Goal: Information Seeking & Learning: Compare options

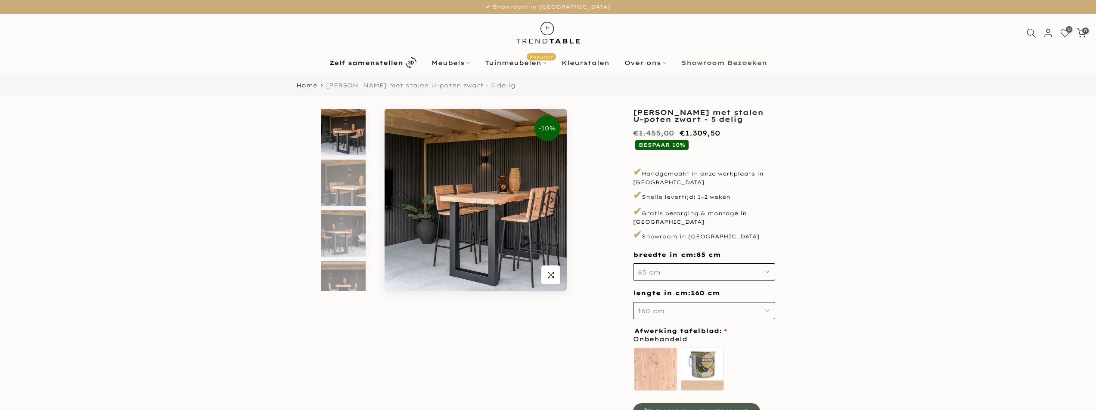
click at [492, 227] on img at bounding box center [475, 200] width 182 height 182
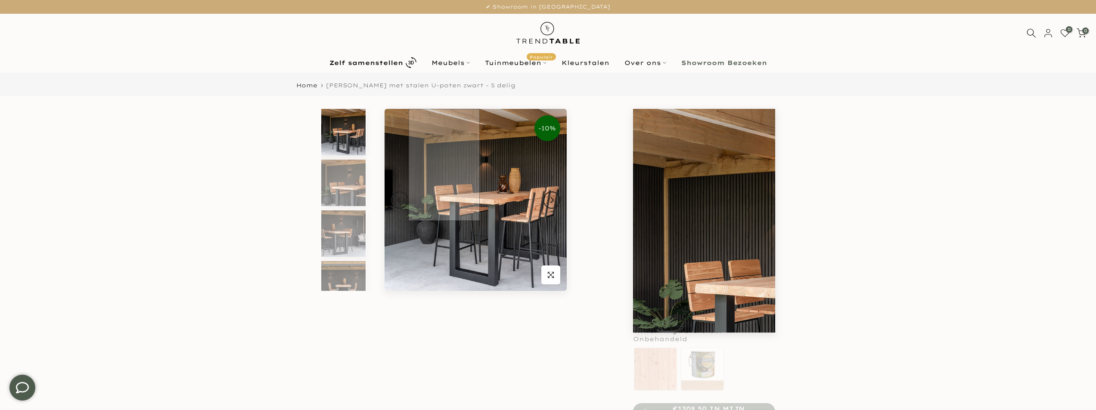
click at [444, 155] on img at bounding box center [475, 200] width 182 height 182
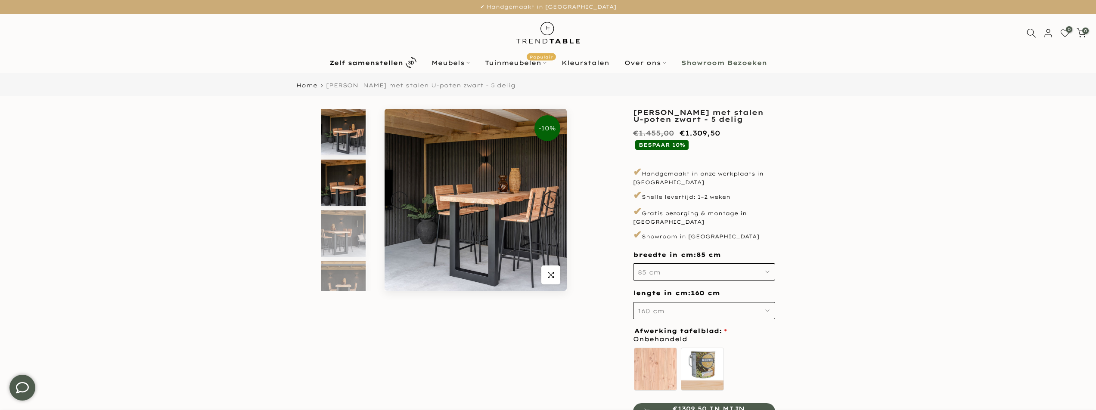
click at [347, 186] on img at bounding box center [343, 183] width 44 height 46
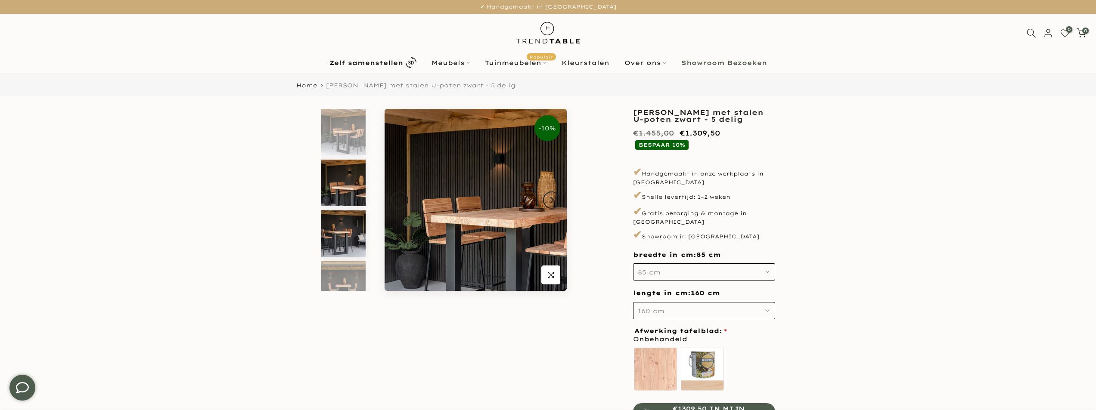
scroll to position [8, 0]
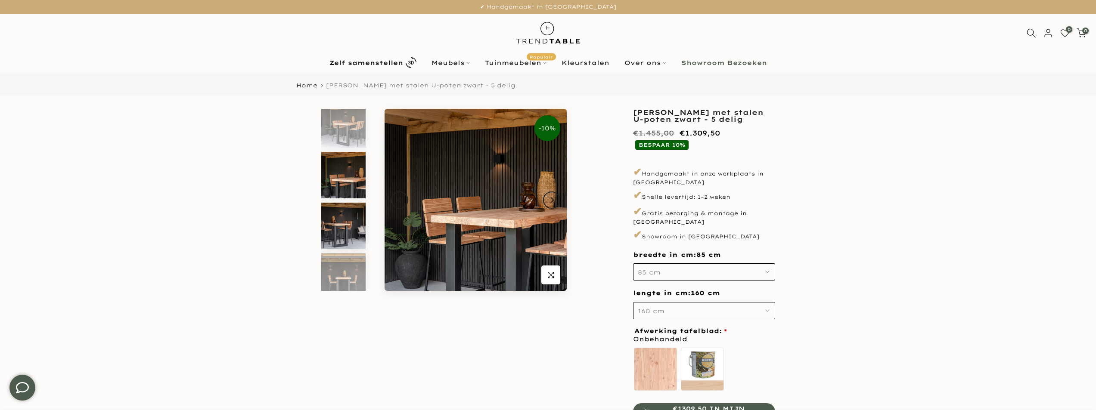
click at [348, 236] on img at bounding box center [343, 226] width 44 height 46
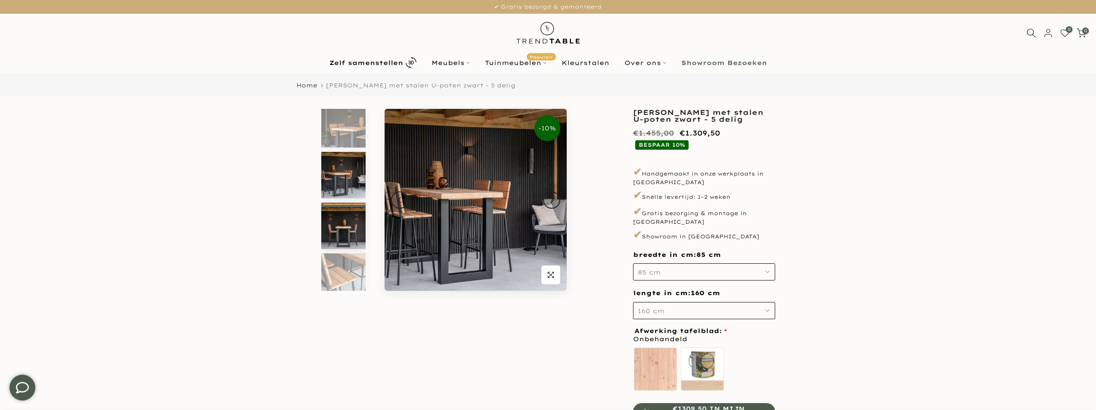
click at [354, 243] on img at bounding box center [343, 226] width 44 height 46
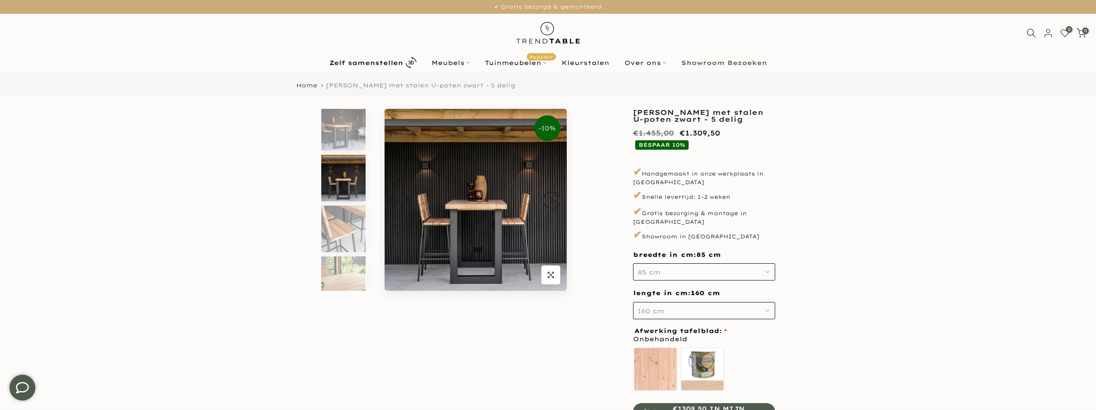
scroll to position [109, 0]
click at [358, 256] on div at bounding box center [346, 277] width 52 height 555
click at [356, 273] on img at bounding box center [343, 277] width 44 height 46
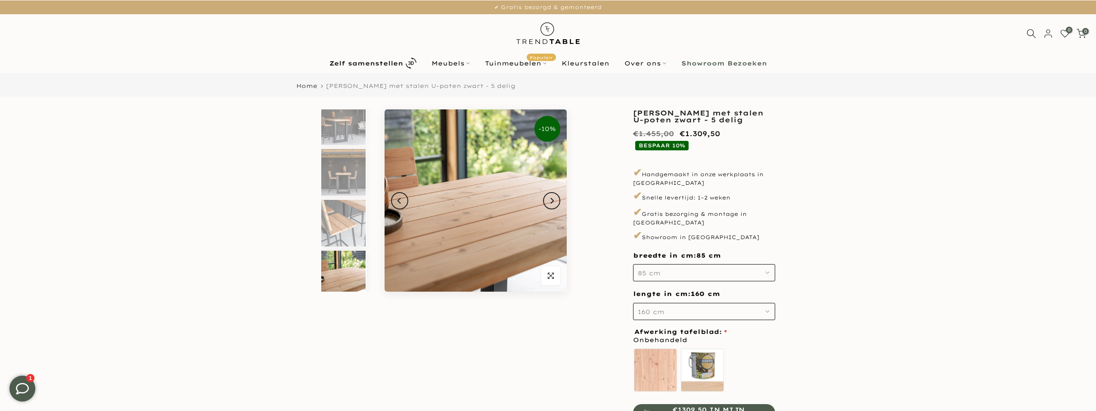
scroll to position [0, 0]
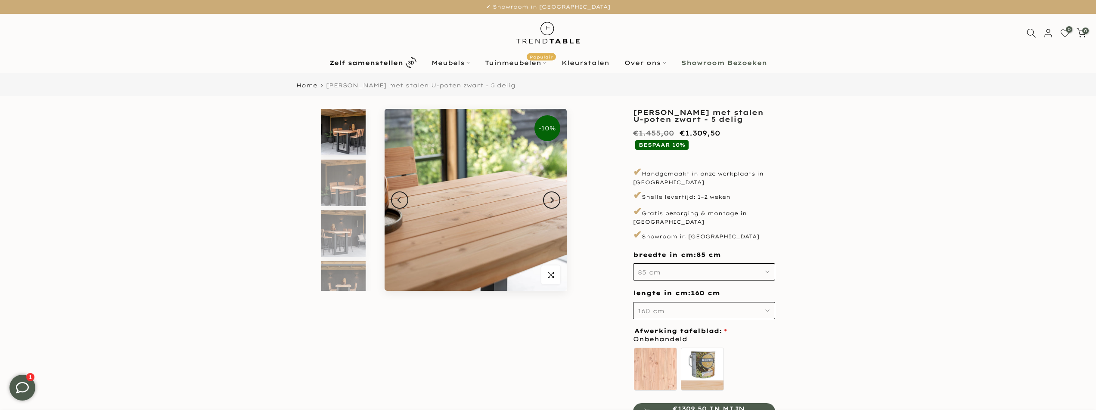
click at [337, 122] on img at bounding box center [343, 132] width 44 height 46
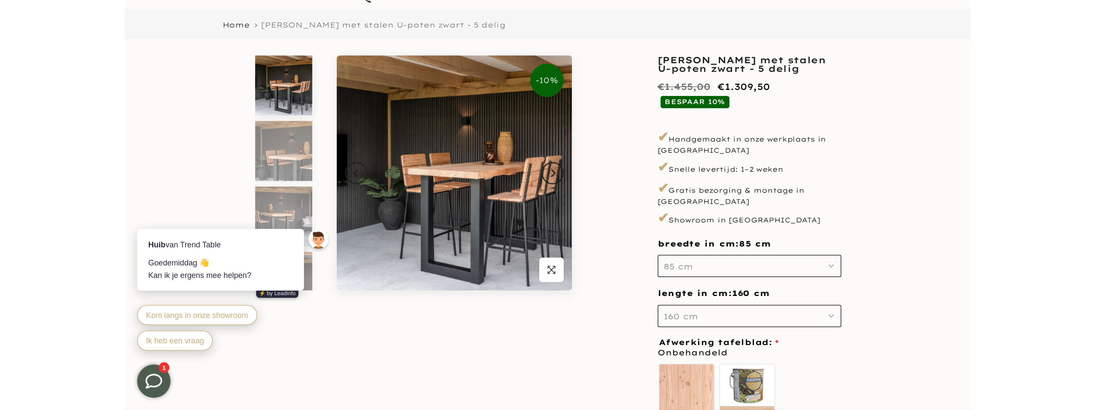
scroll to position [86, 0]
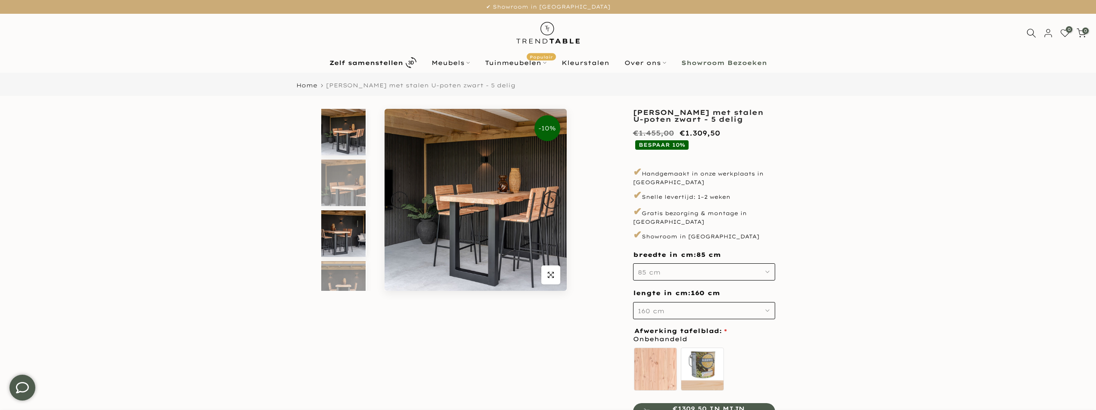
click at [328, 234] on img at bounding box center [343, 234] width 44 height 46
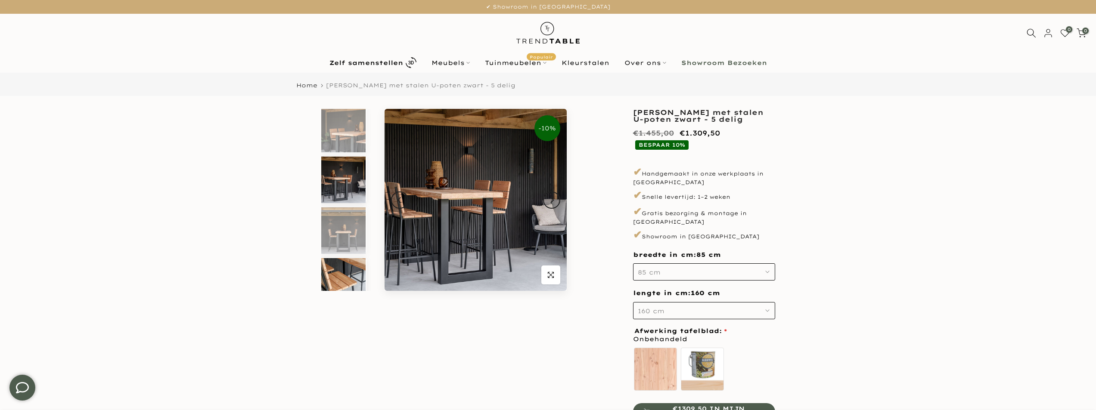
scroll to position [59, 0]
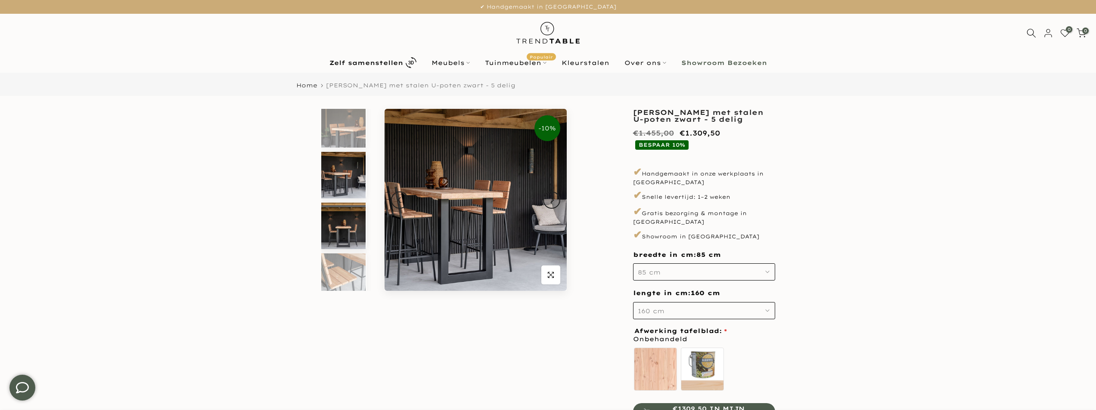
click at [341, 229] on img at bounding box center [343, 226] width 44 height 46
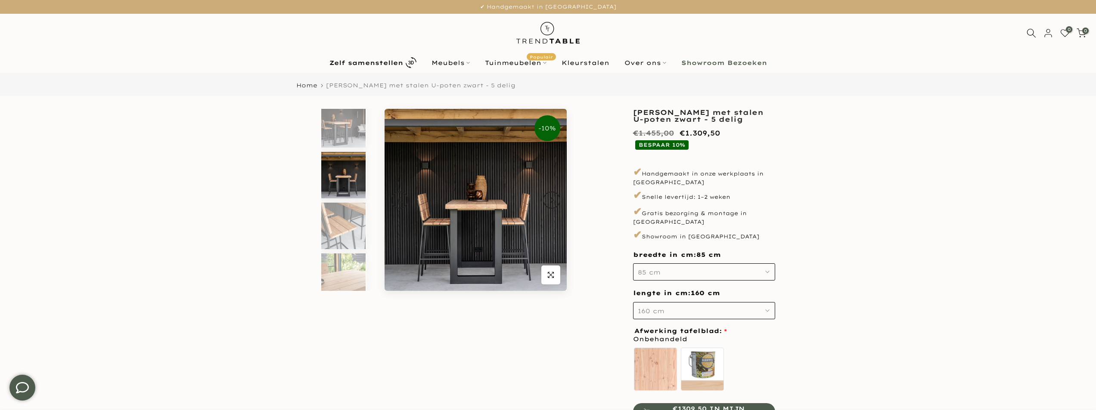
click at [341, 229] on img at bounding box center [343, 226] width 44 height 46
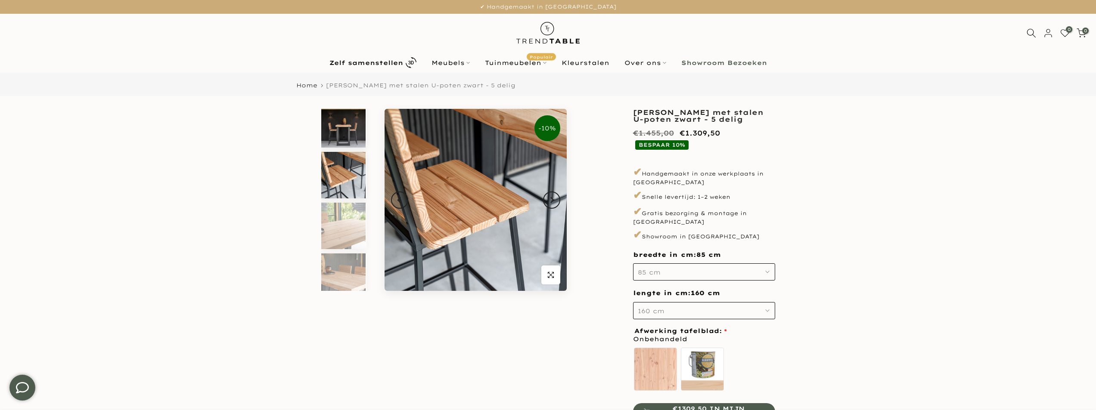
click at [341, 229] on img at bounding box center [343, 226] width 44 height 46
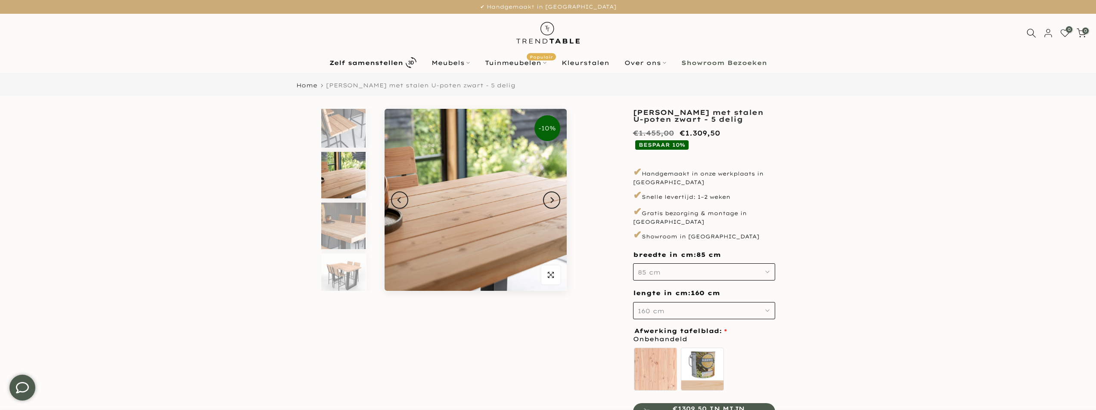
click at [341, 229] on img at bounding box center [343, 226] width 44 height 46
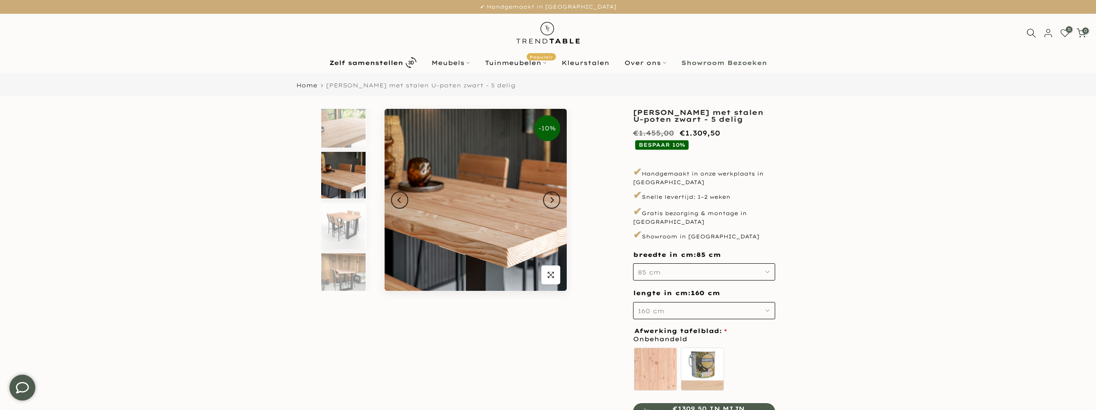
click at [341, 229] on img at bounding box center [343, 226] width 44 height 46
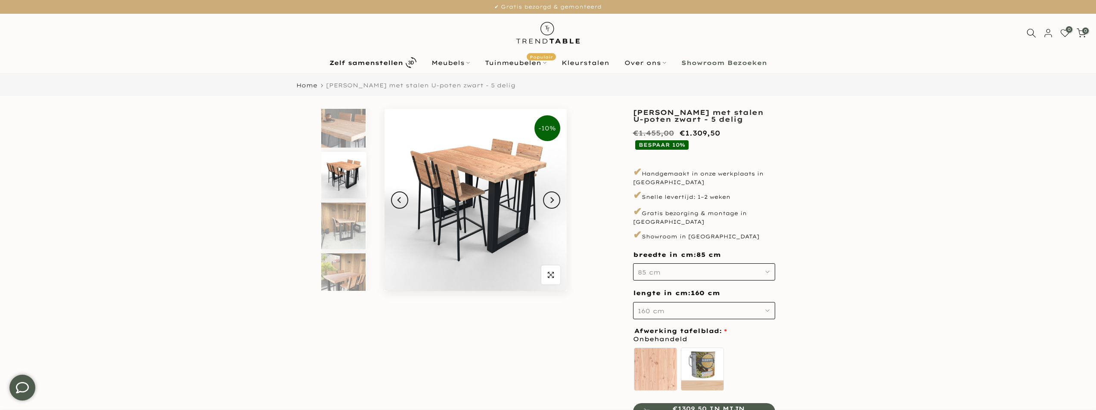
click at [341, 229] on img at bounding box center [343, 226] width 44 height 46
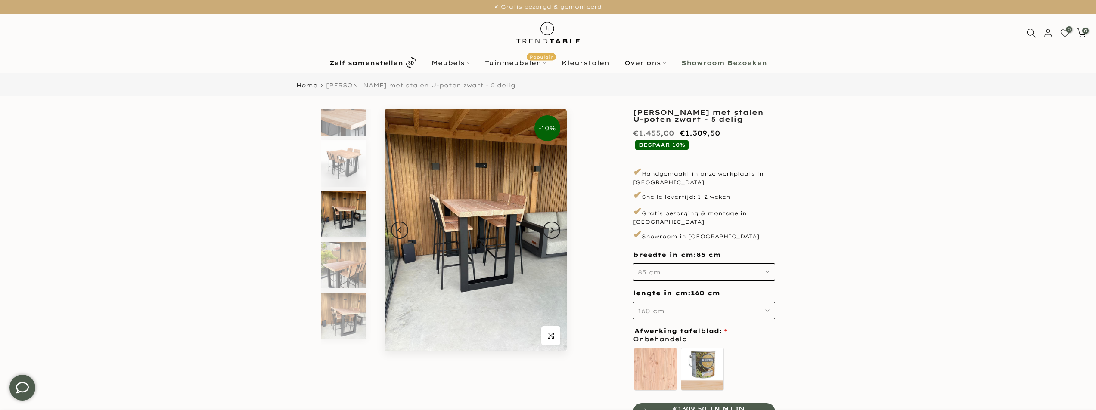
scroll to position [324, 0]
click at [341, 229] on img at bounding box center [343, 214] width 44 height 46
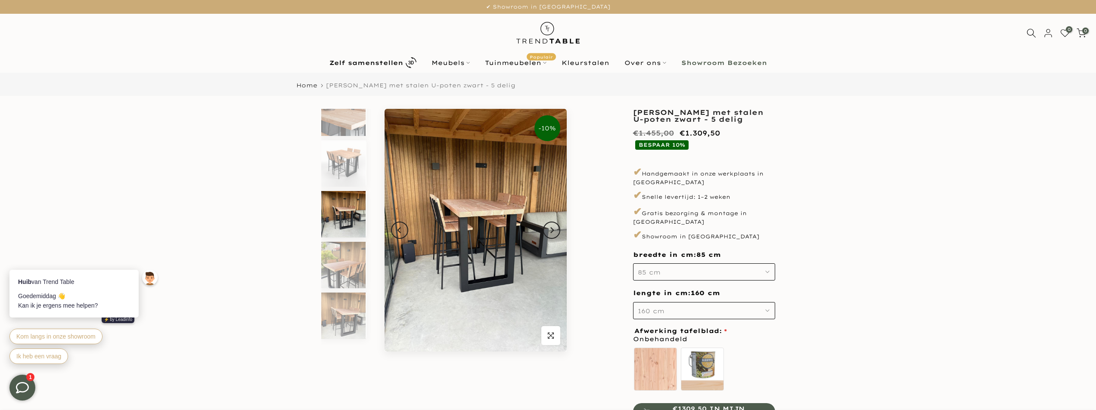
click at [716, 302] on button "160 cm" at bounding box center [704, 310] width 142 height 17
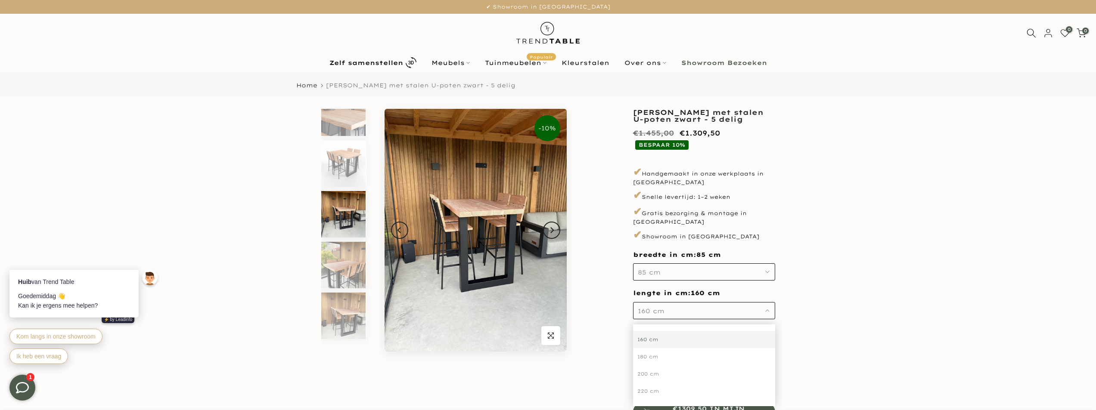
click at [716, 302] on button "160 cm" at bounding box center [704, 310] width 142 height 17
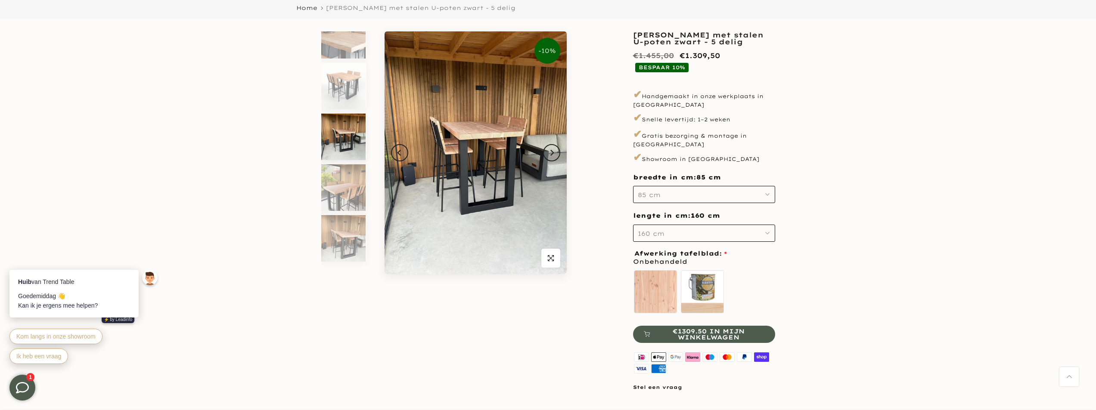
scroll to position [43, 0]
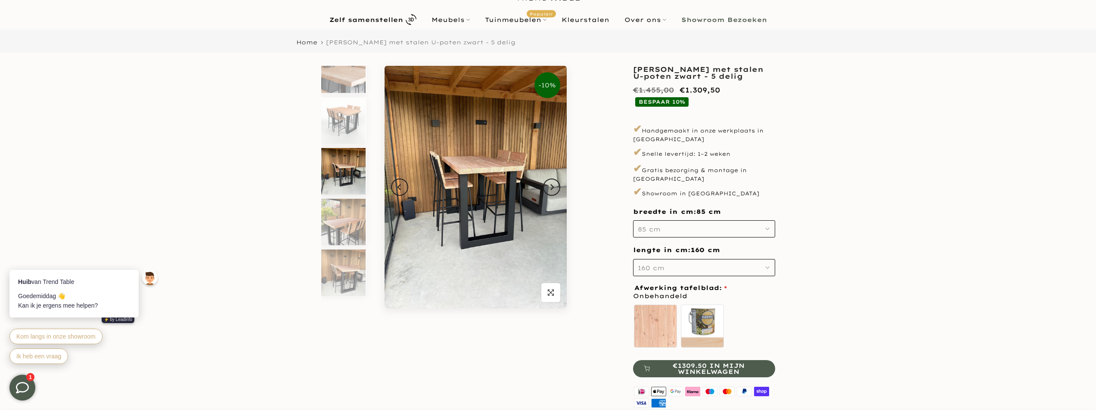
click at [718, 259] on button "160 cm" at bounding box center [704, 267] width 142 height 17
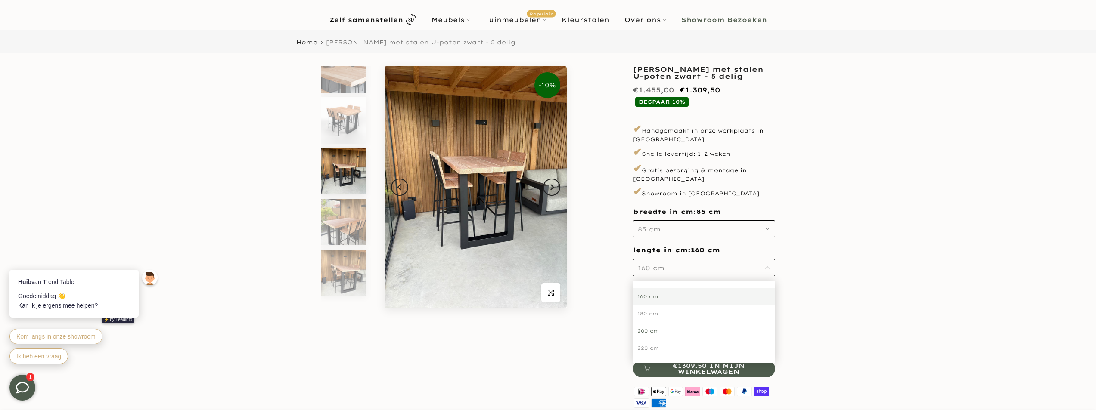
click at [693, 328] on div "200 cm" at bounding box center [704, 330] width 142 height 17
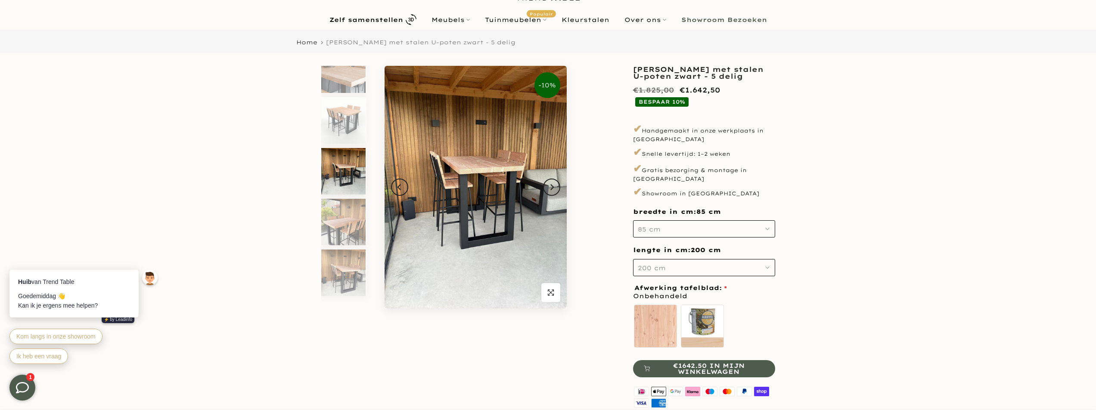
click at [739, 273] on form "**********" at bounding box center [704, 293] width 142 height 170
click at [733, 263] on button "200 cm" at bounding box center [704, 267] width 142 height 17
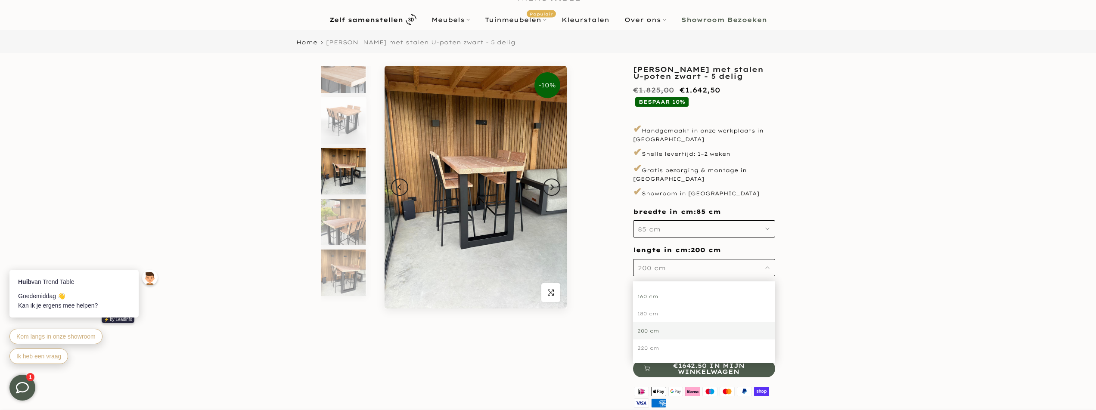
click at [664, 288] on div "160 cm" at bounding box center [704, 296] width 142 height 17
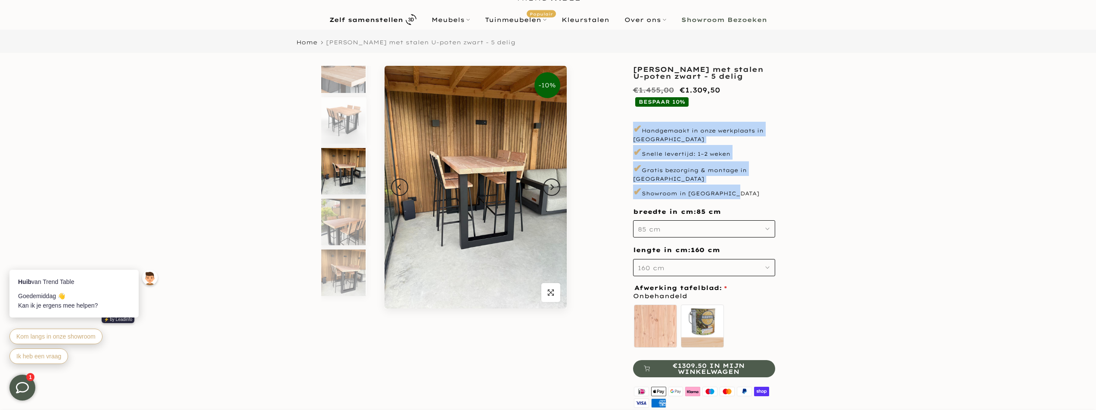
drag, startPoint x: 739, startPoint y: 164, endPoint x: 664, endPoint y: 108, distance: 94.1
click at [664, 108] on div "**********" at bounding box center [548, 250] width 517 height 369
drag, startPoint x: 799, startPoint y: 185, endPoint x: 730, endPoint y: 151, distance: 77.2
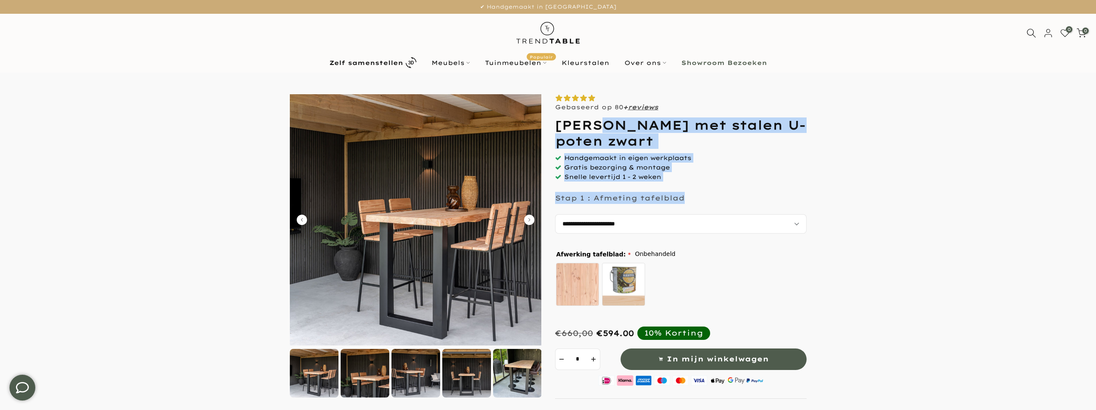
drag, startPoint x: 703, startPoint y: 185, endPoint x: 829, endPoint y: 199, distance: 126.1
click at [608, 121] on div "Gebaseerd op 80 + reviews Douglas bartafel met stalen U-poten zwart *" at bounding box center [680, 323] width 251 height 459
click at [830, 199] on form at bounding box center [548, 323] width 1078 height 459
drag, startPoint x: 608, startPoint y: 146, endPoint x: 537, endPoint y: 118, distance: 75.8
click at [537, 118] on form at bounding box center [548, 323] width 1078 height 459
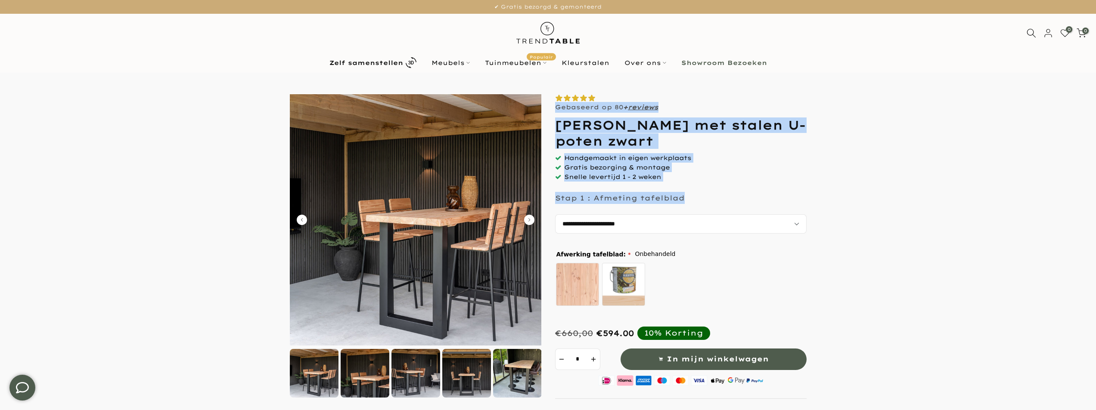
click at [821, 204] on form at bounding box center [548, 323] width 1078 height 459
drag, startPoint x: 761, startPoint y: 187, endPoint x: 587, endPoint y: 113, distance: 189.2
click at [587, 113] on div "Gebaseerd op 80 + reviews [PERSON_NAME] met stalen U-poten zwart *" at bounding box center [680, 323] width 251 height 459
click at [767, 180] on div "Handgemaakt in eigen werkplaats Gratis bezorging & montage Snelle levertijd 1 -…" at bounding box center [680, 167] width 251 height 28
drag, startPoint x: 757, startPoint y: 183, endPoint x: 617, endPoint y: 142, distance: 145.7
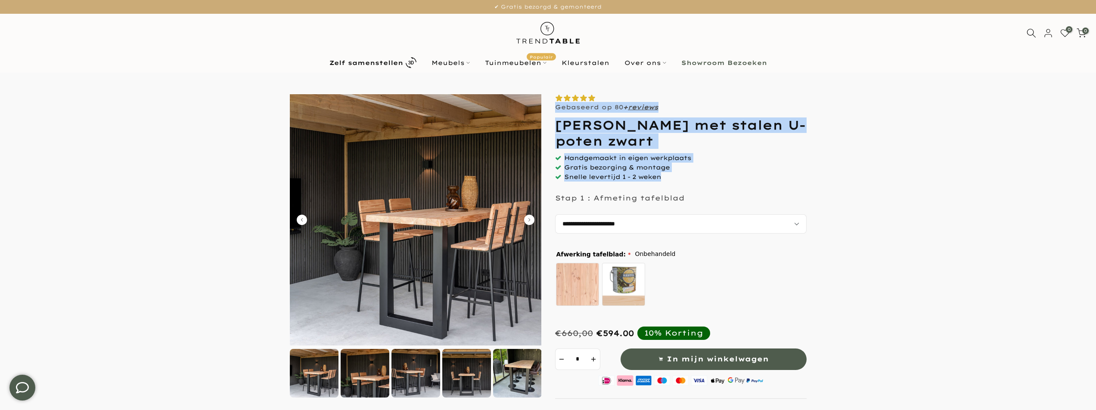
click at [543, 127] on div at bounding box center [548, 323] width 517 height 459
click at [714, 167] on div "Handgemaakt in eigen werkplaats Gratis bezorging & montage Snelle levertijd 1 -…" at bounding box center [680, 167] width 251 height 28
drag, startPoint x: 629, startPoint y: 159, endPoint x: 555, endPoint y: 124, distance: 81.5
click at [555, 124] on div "Gebaseerd op 80 + reviews Douglas bartafel met stalen U-poten zwart *" at bounding box center [680, 323] width 251 height 459
click at [555, 124] on h1 "[PERSON_NAME] met stalen U-poten zwart" at bounding box center [680, 133] width 251 height 31
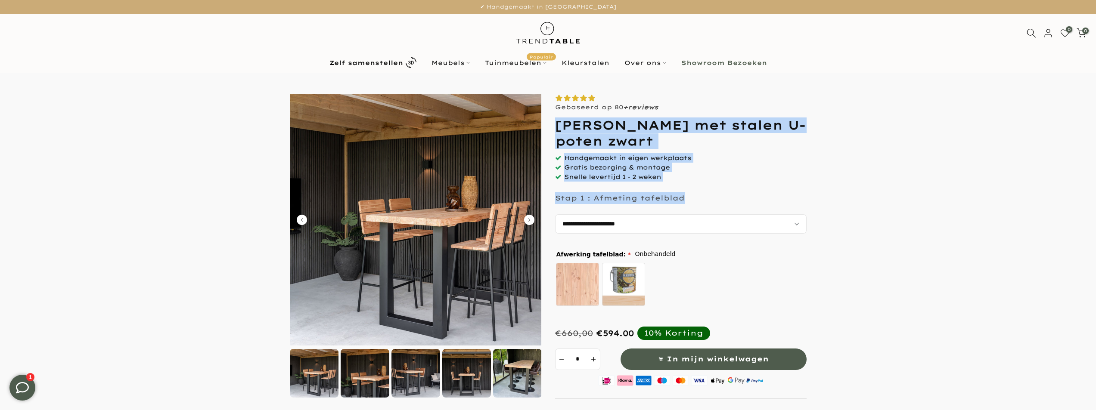
drag, startPoint x: 555, startPoint y: 124, endPoint x: 737, endPoint y: 197, distance: 196.3
click at [737, 197] on div "Gebaseerd op 80 + reviews Douglas bartafel met stalen U-poten zwart *" at bounding box center [680, 323] width 251 height 459
click at [737, 197] on div "Stap 1 : Afmeting tafelblad" at bounding box center [680, 198] width 251 height 12
drag, startPoint x: 728, startPoint y: 201, endPoint x: 546, endPoint y: 120, distance: 199.9
click at [546, 120] on div at bounding box center [548, 323] width 517 height 459
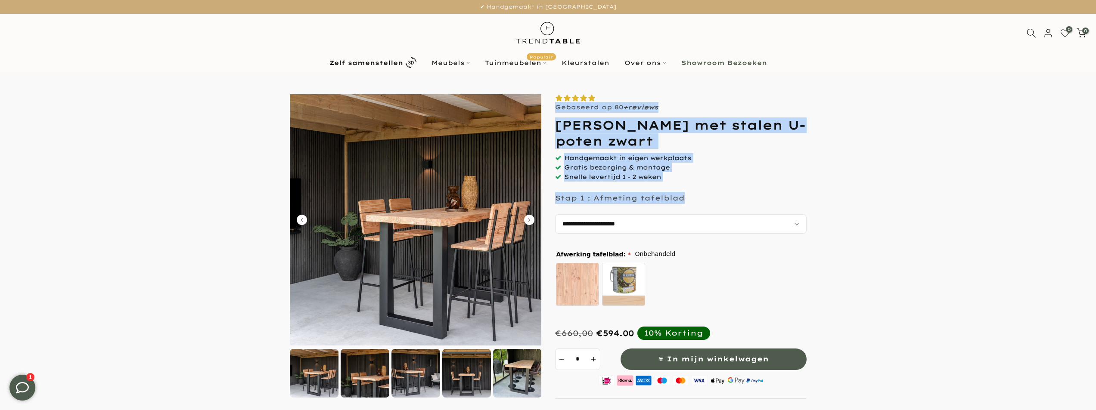
click at [548, 119] on div at bounding box center [548, 323] width 517 height 459
drag, startPoint x: 550, startPoint y: 118, endPoint x: 781, endPoint y: 209, distance: 247.6
click at [781, 208] on div at bounding box center [548, 323] width 517 height 459
click at [763, 198] on div "Stap 1 : Afmeting tafelblad" at bounding box center [680, 198] width 251 height 12
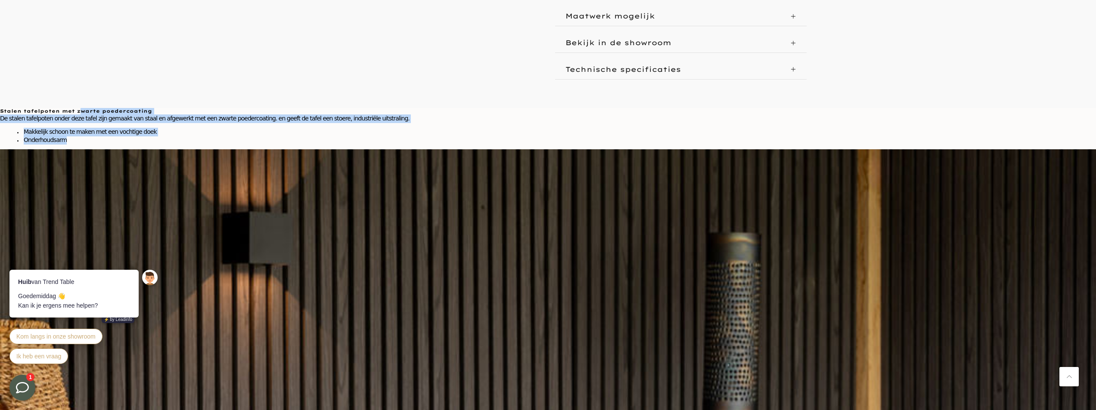
drag, startPoint x: 511, startPoint y: 331, endPoint x: 387, endPoint y: 207, distance: 175.3
click at [387, 149] on div "Stalen tafelpoten met zwarte poedercoating De stalen tafelpoten onder deze tafe…" at bounding box center [548, 128] width 1096 height 41
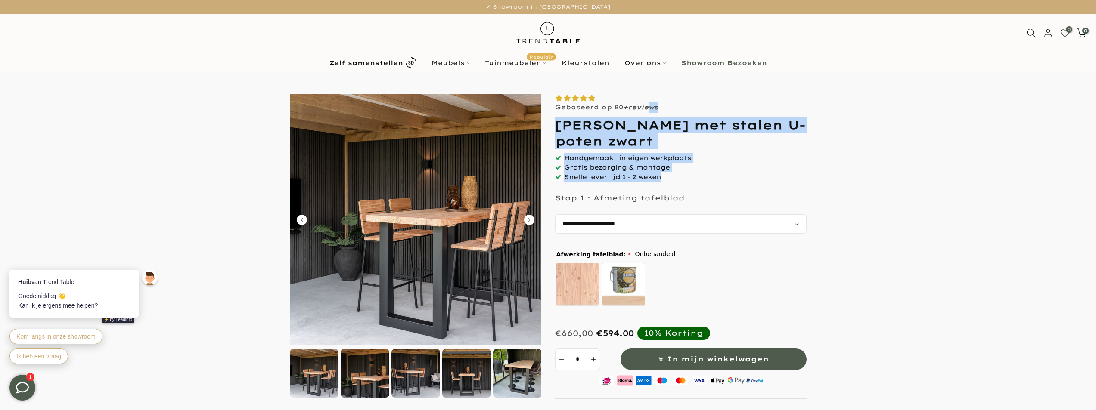
drag, startPoint x: 753, startPoint y: 176, endPoint x: 666, endPoint y: 114, distance: 106.8
click at [652, 108] on div "Gebaseerd op 80 + reviews Douglas bartafel met stalen U-poten zwart *" at bounding box center [680, 323] width 251 height 459
click at [906, 182] on form at bounding box center [548, 323] width 1078 height 459
drag, startPoint x: 739, startPoint y: 185, endPoint x: 684, endPoint y: 142, distance: 70.2
click at [648, 130] on div "Gebaseerd op 80 + reviews Douglas bartafel met stalen U-poten zwart *" at bounding box center [680, 323] width 251 height 459
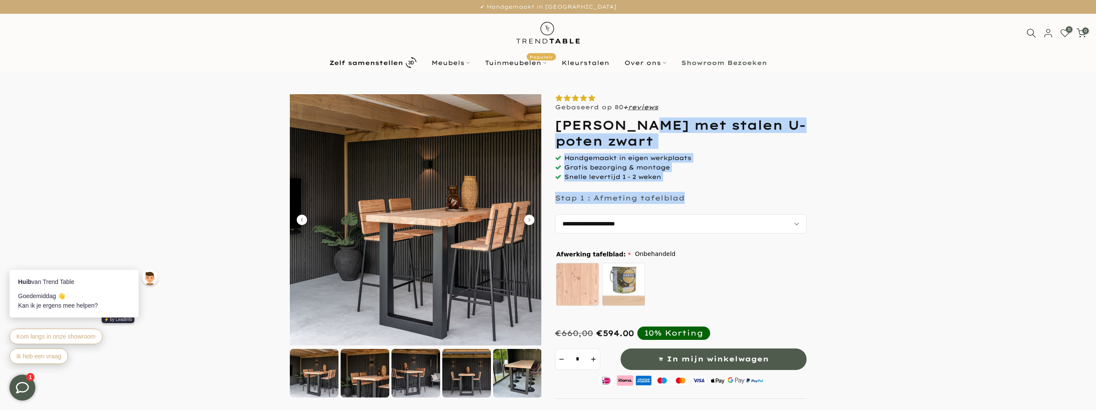
click at [843, 180] on form at bounding box center [548, 323] width 1078 height 459
click at [822, 182] on form at bounding box center [548, 323] width 1078 height 459
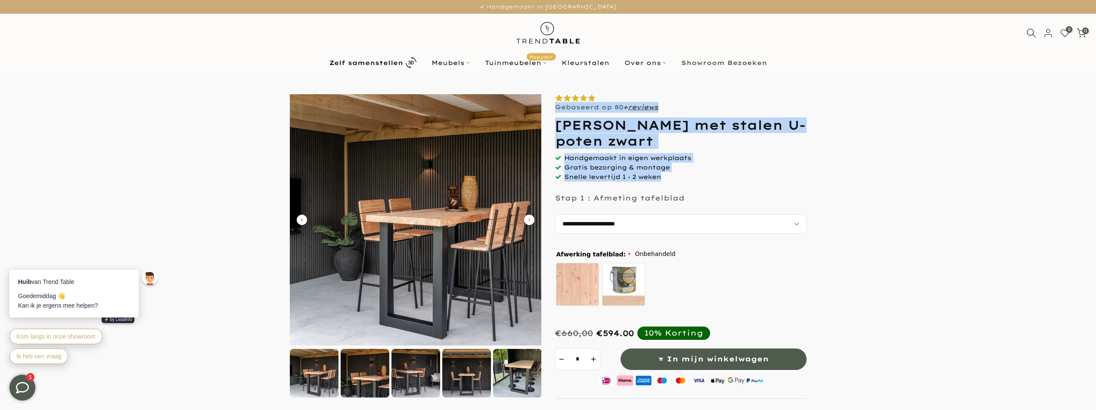
drag, startPoint x: 818, startPoint y: 182, endPoint x: 530, endPoint y: 114, distance: 296.8
click at [530, 114] on form at bounding box center [548, 323] width 1078 height 459
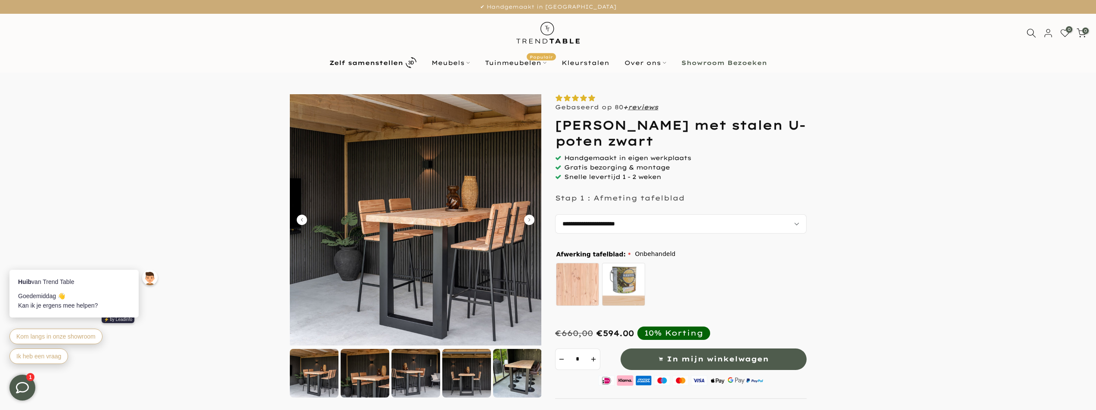
click at [900, 206] on form at bounding box center [548, 323] width 1078 height 459
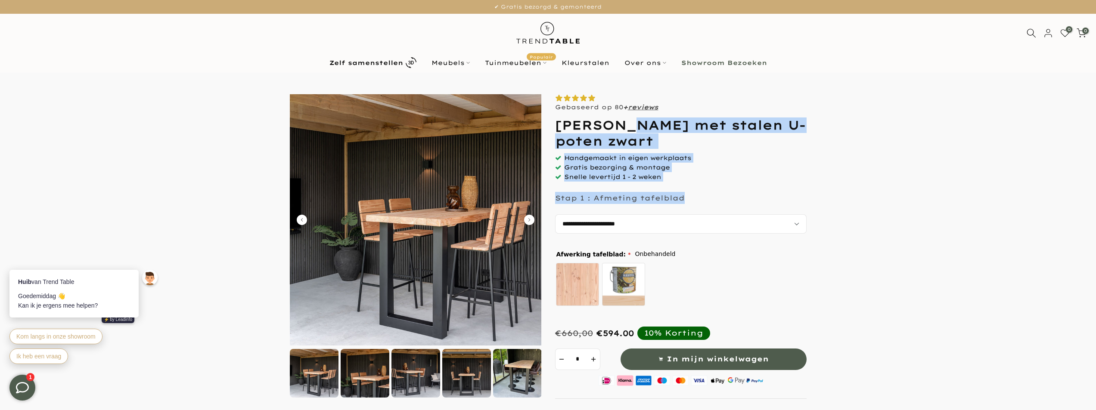
drag, startPoint x: 897, startPoint y: 192, endPoint x: 626, endPoint y: 121, distance: 279.5
click at [626, 121] on form at bounding box center [548, 323] width 1078 height 459
click at [922, 167] on form at bounding box center [548, 323] width 1078 height 459
click at [922, 168] on form at bounding box center [548, 323] width 1078 height 459
click at [842, 173] on form at bounding box center [548, 323] width 1078 height 459
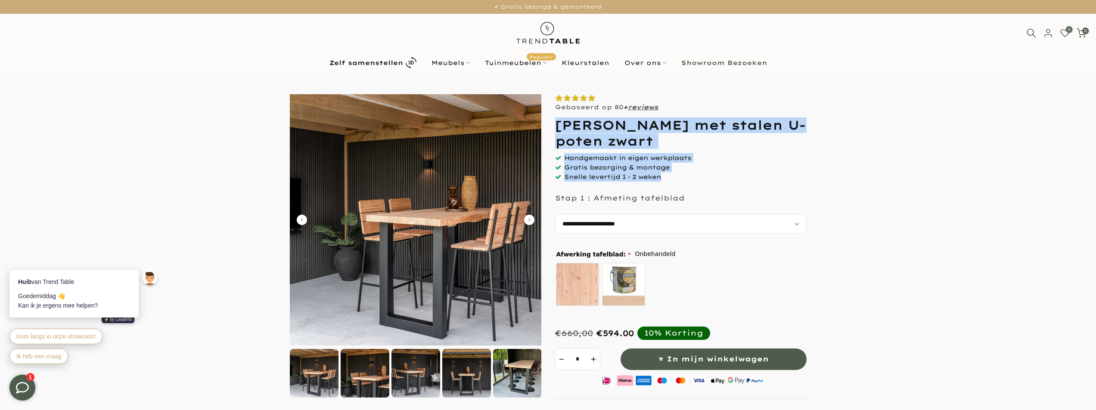
drag, startPoint x: 842, startPoint y: 173, endPoint x: 717, endPoint y: 118, distance: 136.9
click at [667, 108] on form at bounding box center [548, 323] width 1078 height 459
click at [866, 163] on form at bounding box center [548, 323] width 1078 height 459
drag, startPoint x: 699, startPoint y: 140, endPoint x: 637, endPoint y: 113, distance: 67.8
click at [637, 113] on form at bounding box center [548, 323] width 1078 height 459
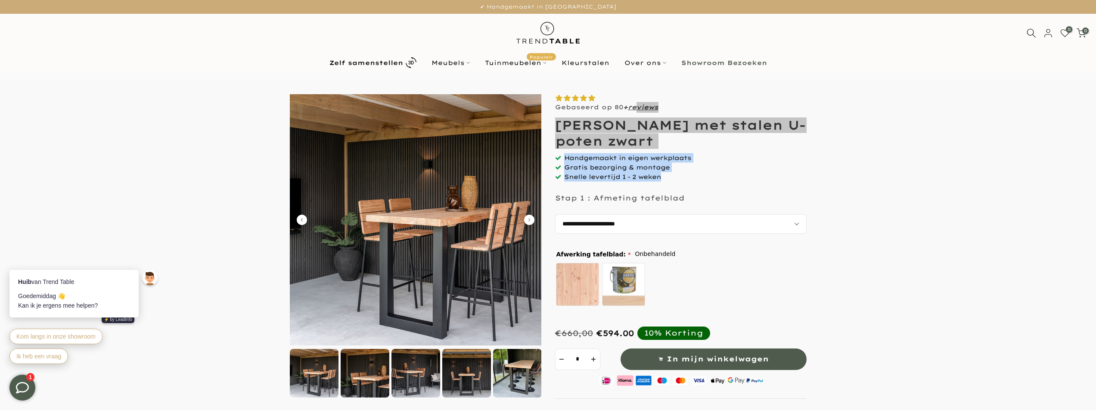
click at [703, 178] on div "Handgemaakt in eigen werkplaats Gratis bezorging & montage Snelle levertijd 1 -…" at bounding box center [680, 167] width 251 height 28
click at [697, 179] on div "Handgemaakt in eigen werkplaats Gratis bezorging & montage Snelle levertijd 1 -…" at bounding box center [680, 167] width 251 height 28
click at [702, 178] on div "Handgemaakt in eigen werkplaats Gratis bezorging & montage Snelle levertijd 1 -…" at bounding box center [680, 167] width 251 height 28
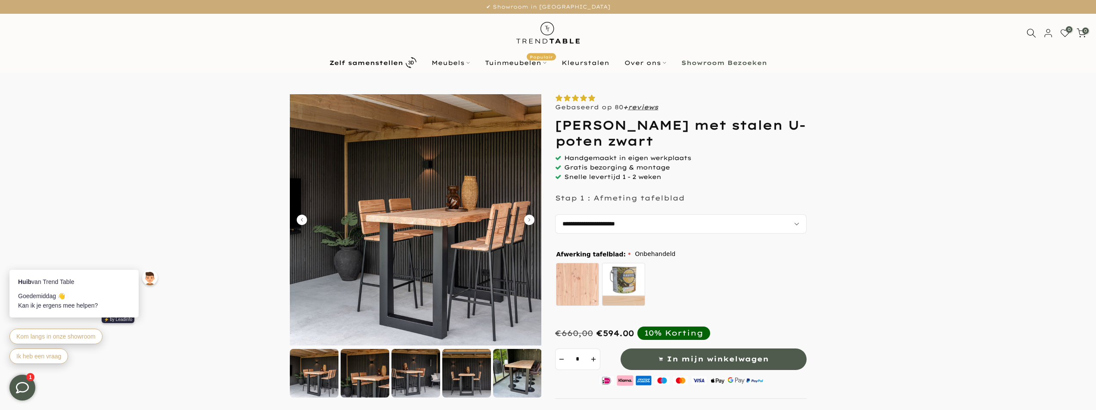
click at [540, 23] on img at bounding box center [547, 33] width 75 height 38
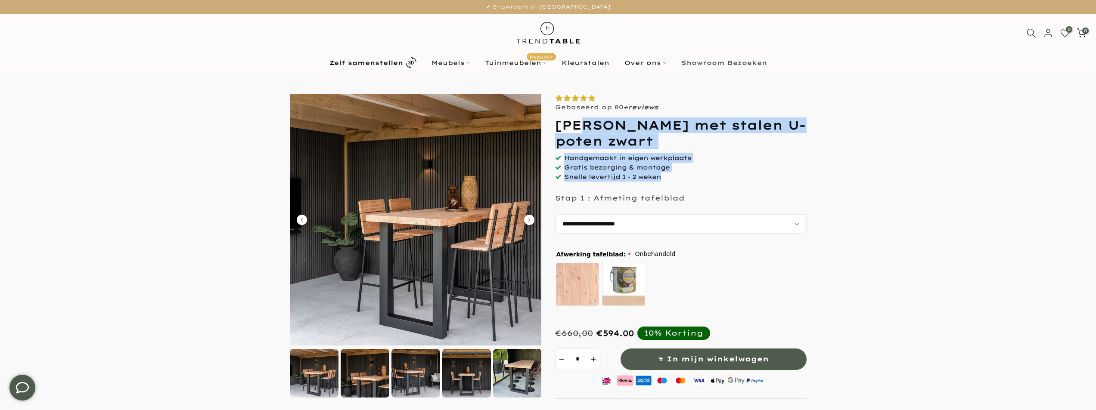
drag, startPoint x: 693, startPoint y: 177, endPoint x: 756, endPoint y: 176, distance: 62.9
click at [589, 121] on div "Gebaseerd op 80 + reviews Douglas bartafel met stalen U-poten zwart *" at bounding box center [680, 323] width 251 height 459
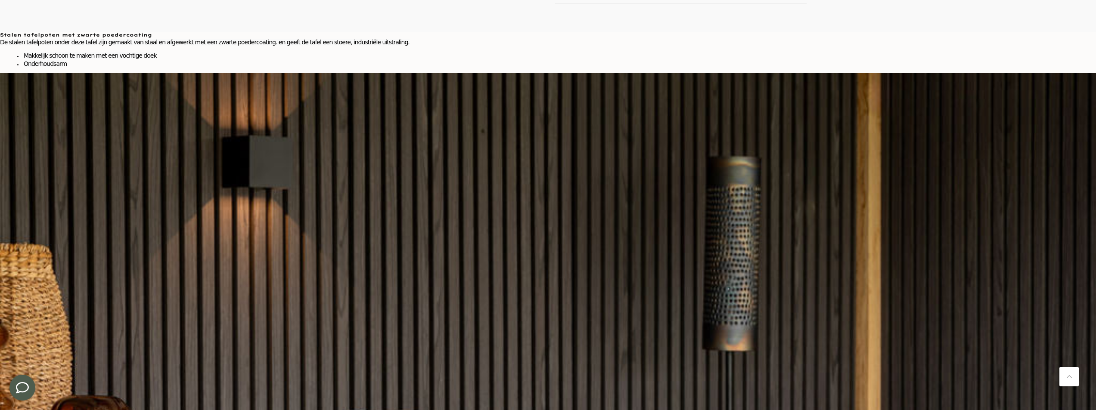
scroll to position [517, 0]
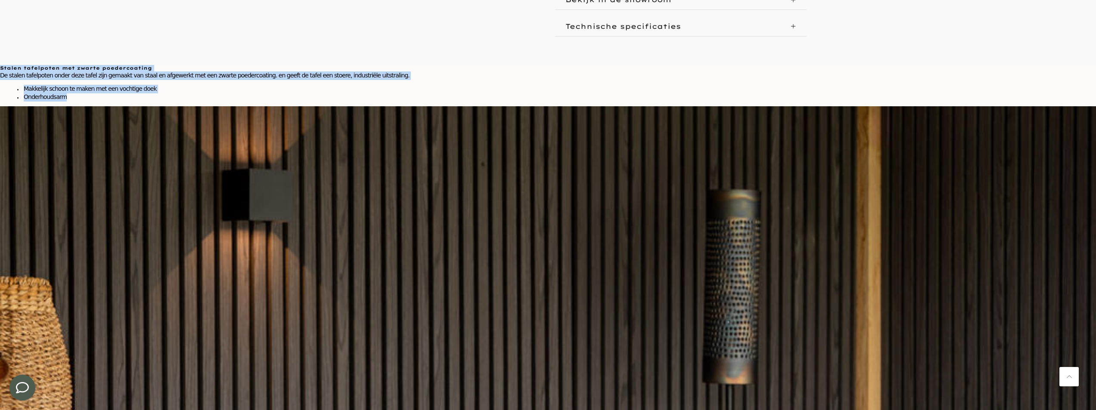
drag, startPoint x: 448, startPoint y: 271, endPoint x: 308, endPoint y: 144, distance: 189.0
drag, startPoint x: 313, startPoint y: 144, endPoint x: 527, endPoint y: 283, distance: 255.2
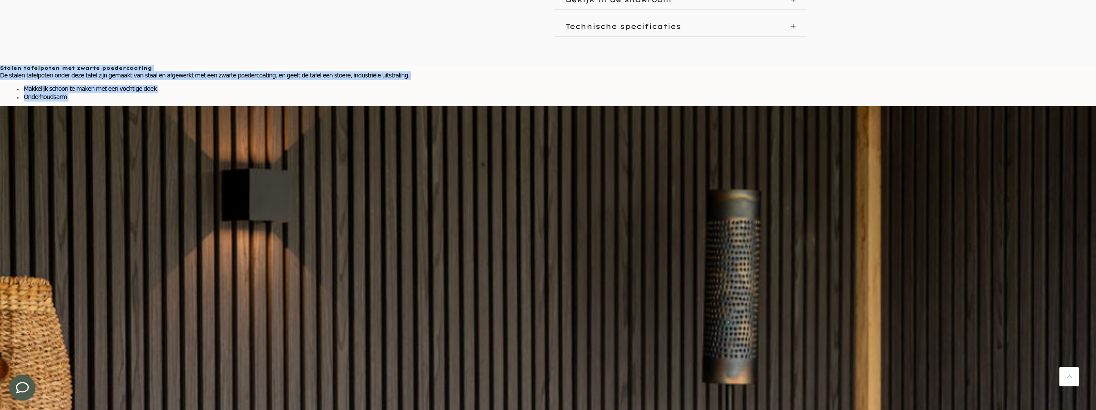
click at [526, 106] on div "Stalen tafelpoten met zwarte poedercoating De stalen tafelpoten onder deze tafe…" at bounding box center [548, 85] width 1096 height 41
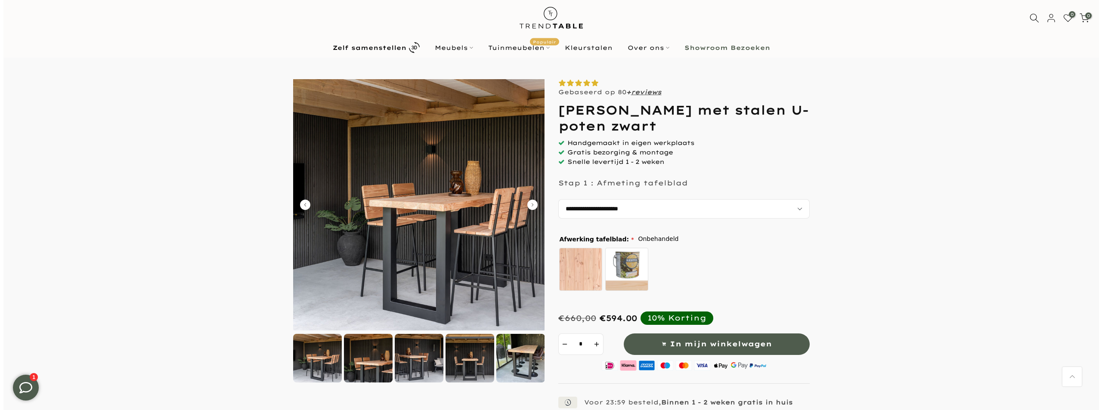
scroll to position [0, 0]
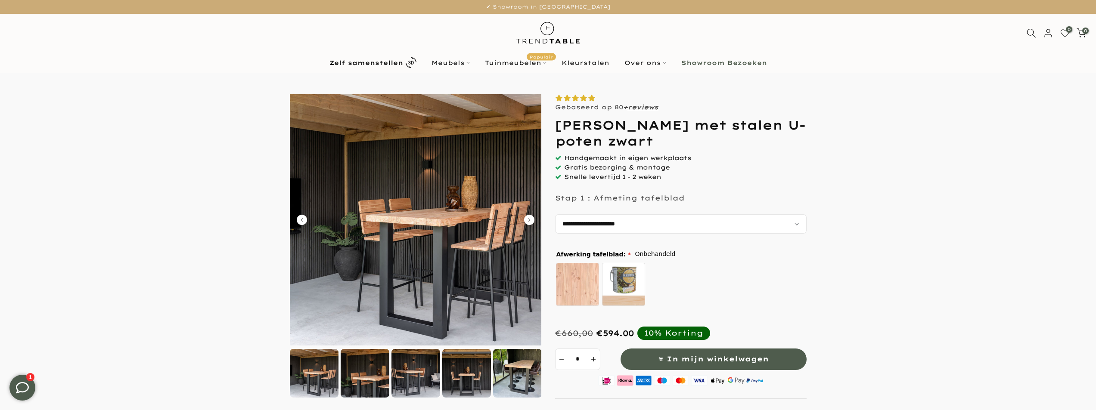
drag, startPoint x: 596, startPoint y: 123, endPoint x: 678, endPoint y: 147, distance: 85.0
click at [678, 147] on div at bounding box center [548, 323] width 517 height 459
copy h1 "[PERSON_NAME] met stalen U-poten zwart"
click at [1025, 31] on div at bounding box center [1031, 32] width 16 height 9
click at [1023, 33] on div at bounding box center [1031, 32] width 16 height 9
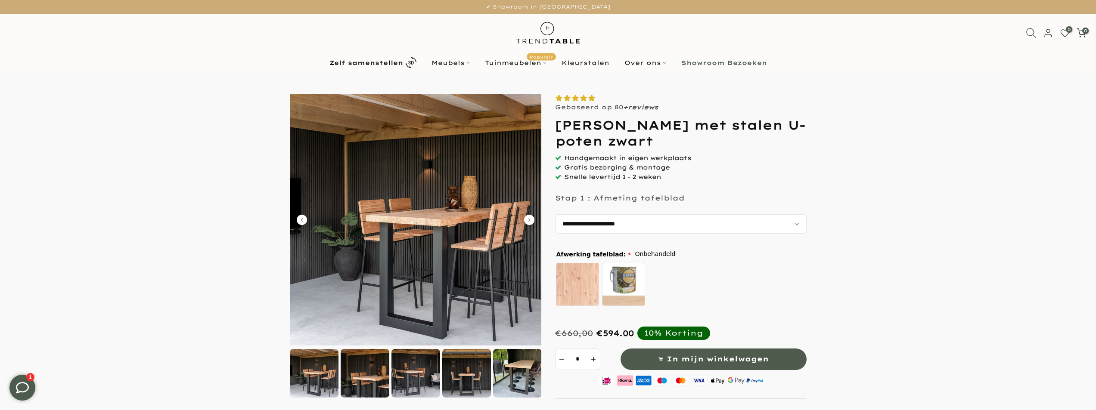
click at [1030, 33] on icon at bounding box center [1030, 33] width 11 height 11
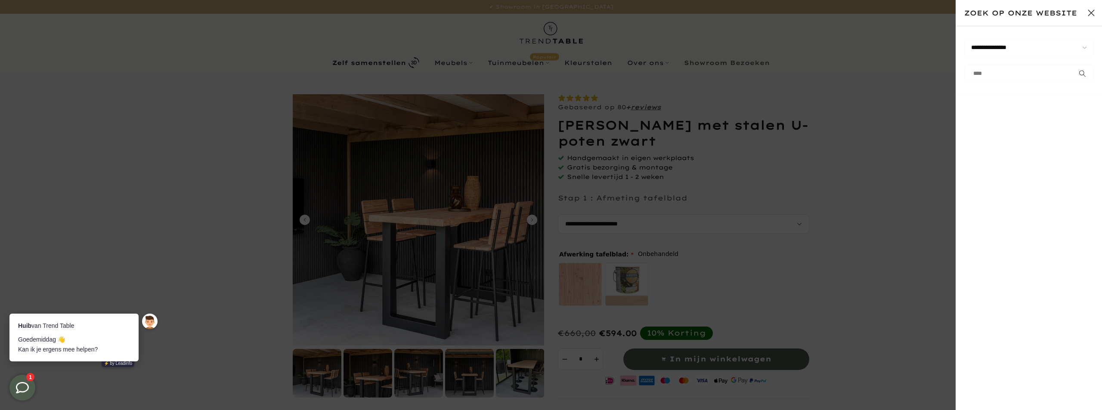
paste input "**********"
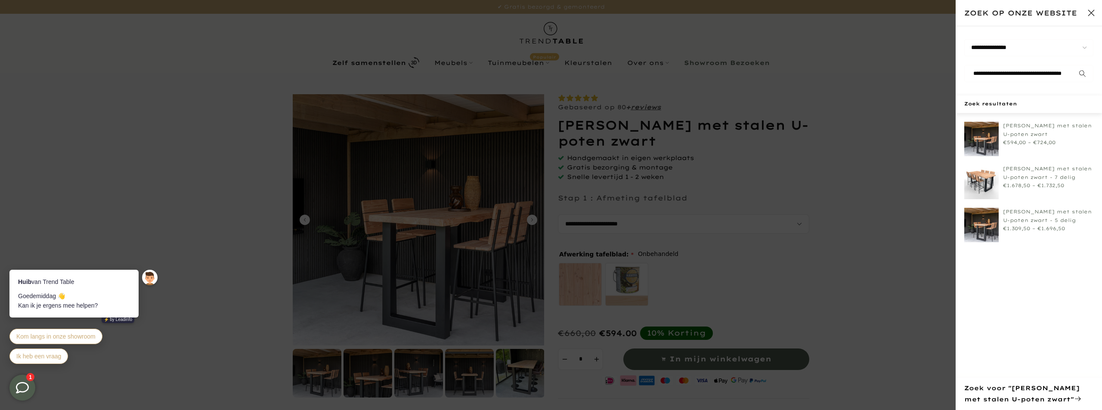
type input "**********"
click at [761, 171] on div at bounding box center [551, 205] width 1102 height 410
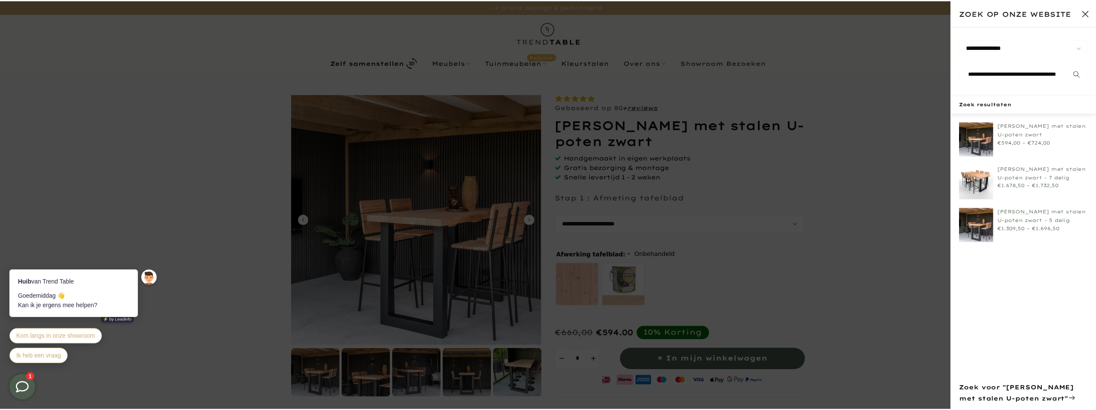
scroll to position [0, 0]
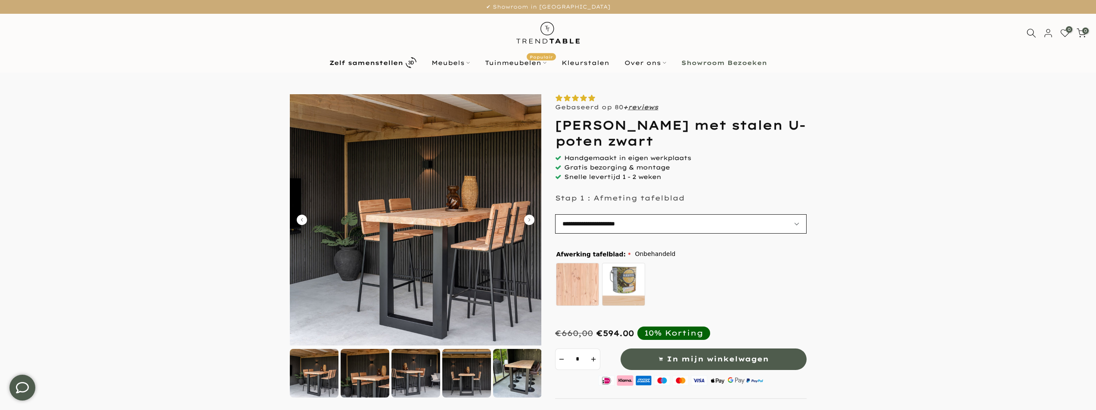
select select "**********"
click at [555, 214] on select "**********" at bounding box center [680, 223] width 251 height 19
click at [713, 294] on div "Onbehandeld zelf behandelen - beits meegeleverd" at bounding box center [679, 286] width 249 height 48
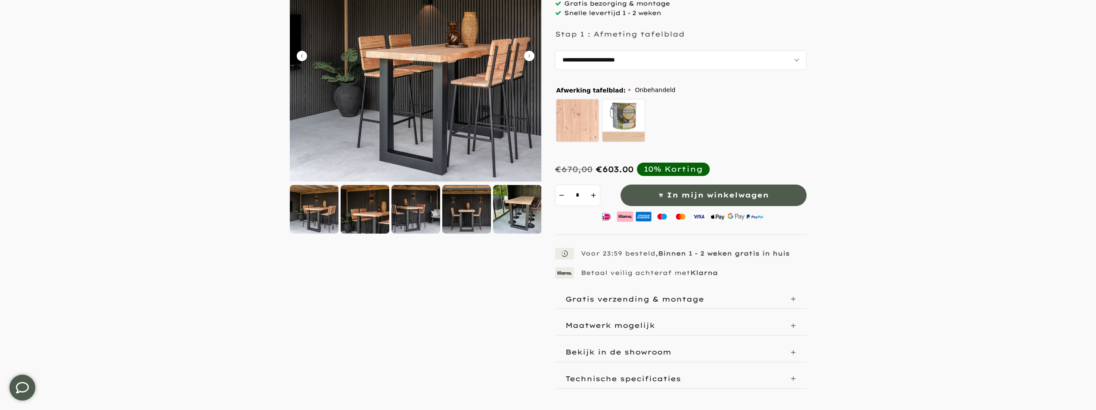
scroll to position [215, 0]
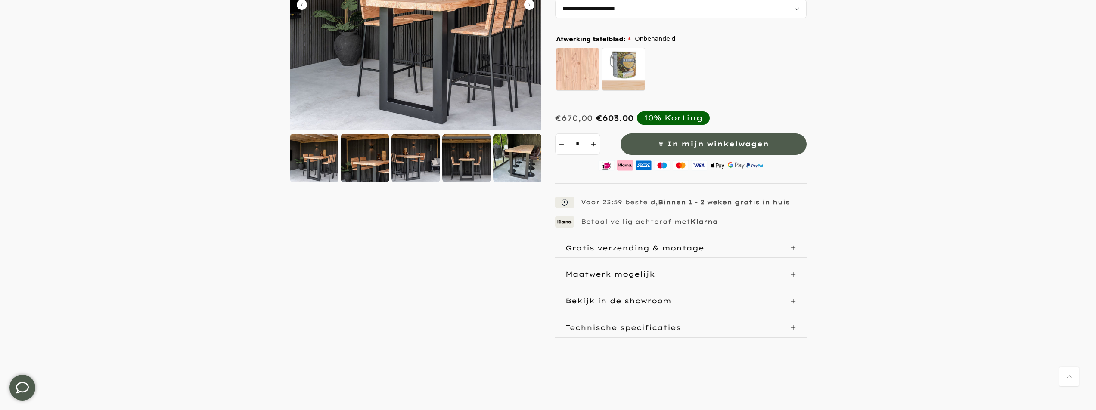
click at [666, 266] on div "Maatwerk mogelijk" at bounding box center [680, 274] width 251 height 19
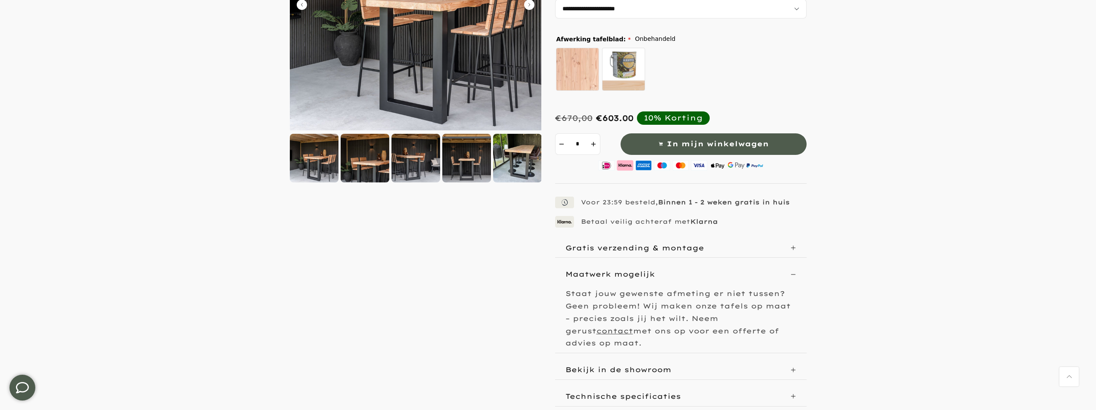
click at [694, 239] on div "Gratis verzending & montage" at bounding box center [680, 248] width 251 height 19
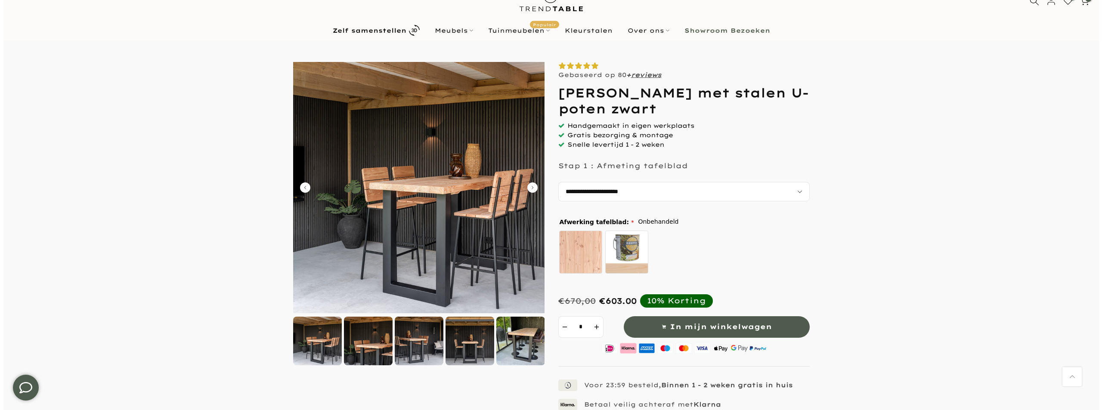
scroll to position [0, 0]
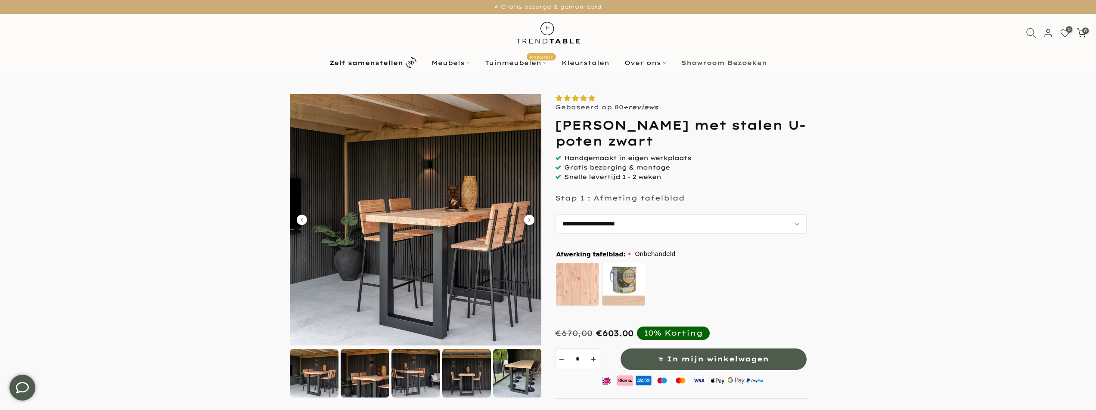
click at [1030, 33] on icon at bounding box center [1030, 33] width 11 height 11
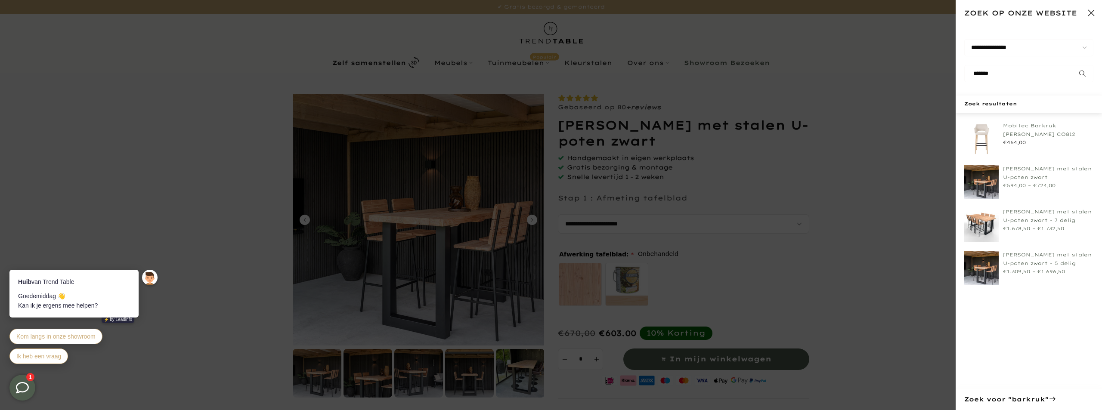
type input "*******"
click at [1041, 257] on link "[PERSON_NAME] met stalen U-poten zwart - 5 delig" at bounding box center [1048, 259] width 90 height 17
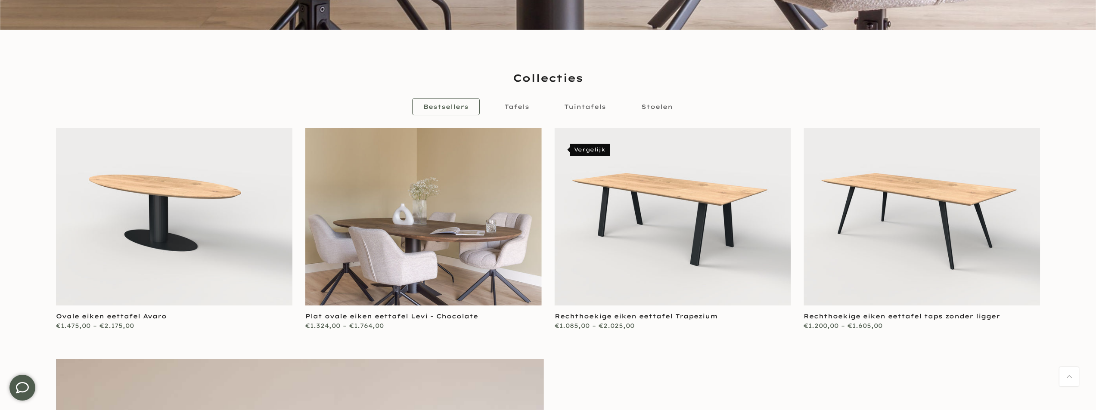
scroll to position [215, 0]
